Goal: Transaction & Acquisition: Obtain resource

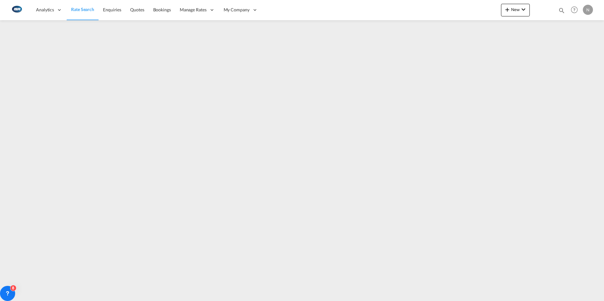
click at [83, 9] on span "Rate Search" at bounding box center [82, 9] width 23 height 5
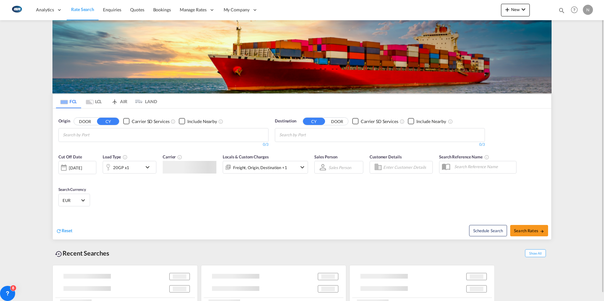
click at [100, 99] on md-tab-item "LCL" at bounding box center [93, 101] width 25 height 14
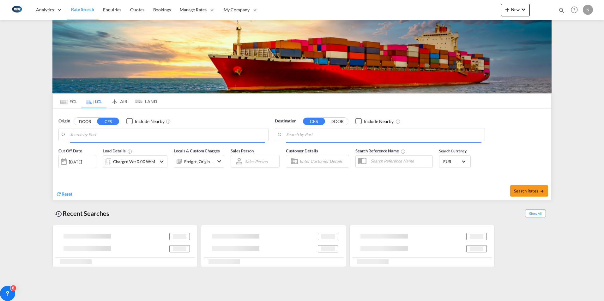
click at [84, 125] on div "Origin DOOR CFS Include Nearby" at bounding box center [163, 129] width 210 height 23
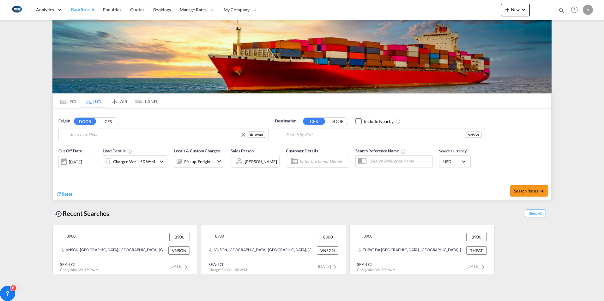
type input "DK-8900, Randers By, Randers C"
type input "[GEOGRAPHIC_DATA], VNSGN"
click at [84, 128] on div "DK-8900, Randers By, Randers C DK - 8900" at bounding box center [163, 134] width 210 height 13
click at [82, 133] on input "DK-8900, Randers By, Randers C" at bounding box center [167, 134] width 195 height 9
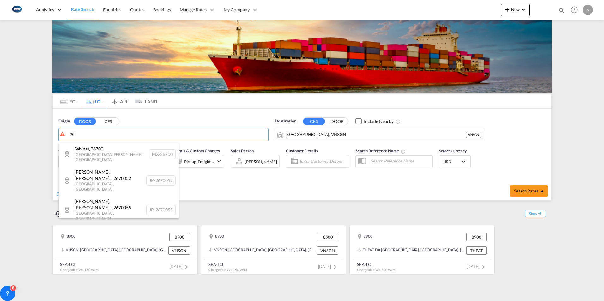
type input "2"
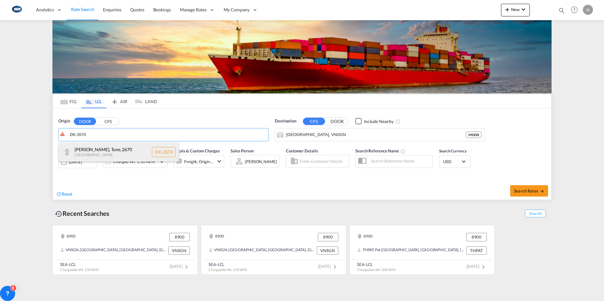
click at [82, 149] on div "[PERSON_NAME], Tune , 2670 [GEOGRAPHIC_DATA] DK-2670" at bounding box center [119, 152] width 120 height 19
type input "DK-2670, [PERSON_NAME], Tune"
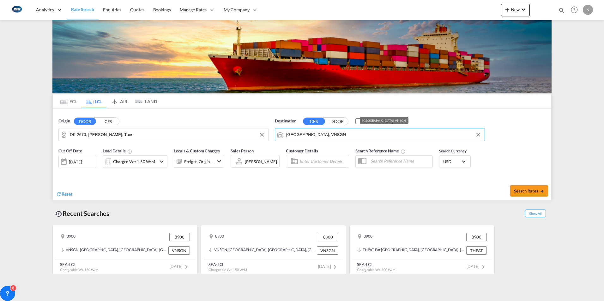
click at [340, 132] on input "[GEOGRAPHIC_DATA], VNSGN" at bounding box center [383, 134] width 195 height 9
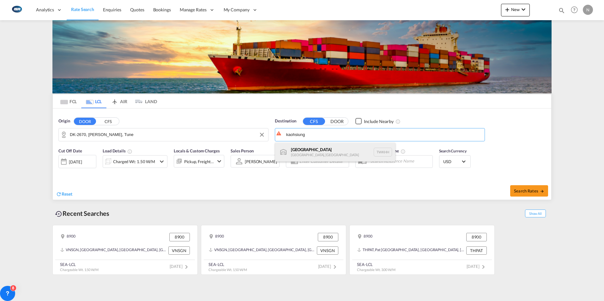
click at [297, 150] on div "[GEOGRAPHIC_DATA] [GEOGRAPHIC_DATA], Province of [GEOGRAPHIC_DATA] [GEOGRAPHIC_…" at bounding box center [335, 152] width 120 height 19
type input "[GEOGRAPHIC_DATA], TWKHH"
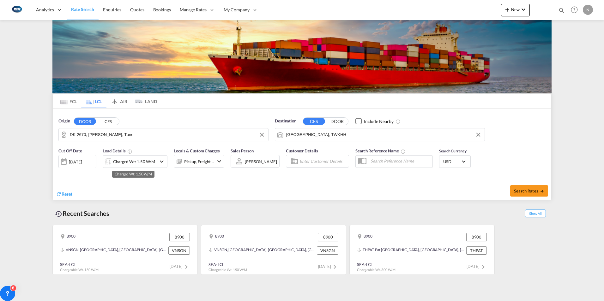
click at [144, 160] on div "Charged Wt: 1.50 W/M" at bounding box center [134, 161] width 42 height 9
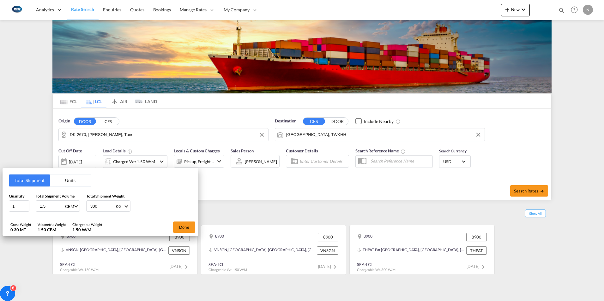
click at [48, 207] on input "1.5" at bounding box center [51, 206] width 25 height 11
type input "1"
type input "4.2"
type input "2"
type input "970"
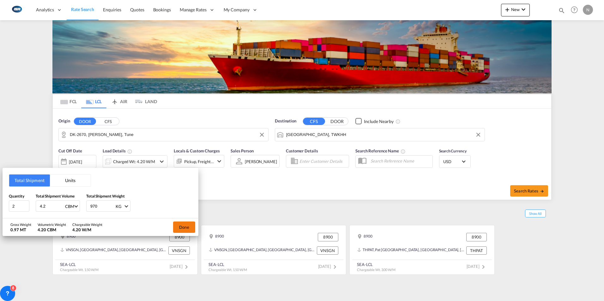
click at [183, 229] on button "Done" at bounding box center [184, 227] width 22 height 11
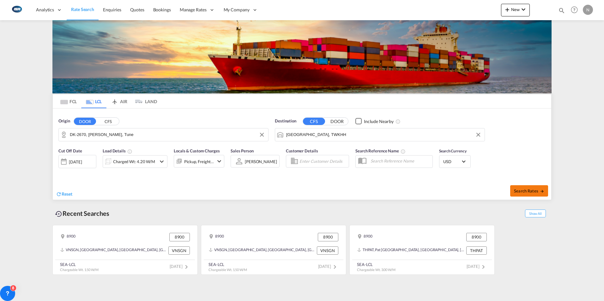
click at [529, 191] on span "Search Rates" at bounding box center [529, 191] width 30 height 5
type input "2670 to TWKHH / [DATE]"
